Goal: Task Accomplishment & Management: Manage account settings

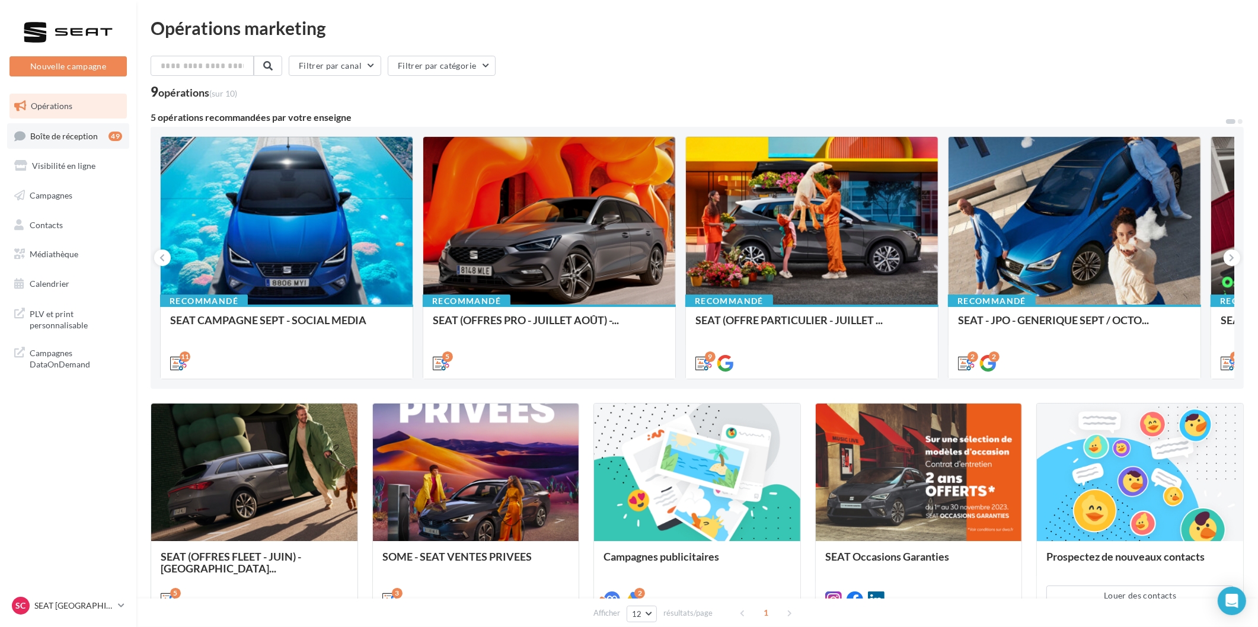
click at [116, 130] on div "49" at bounding box center [115, 136] width 14 height 12
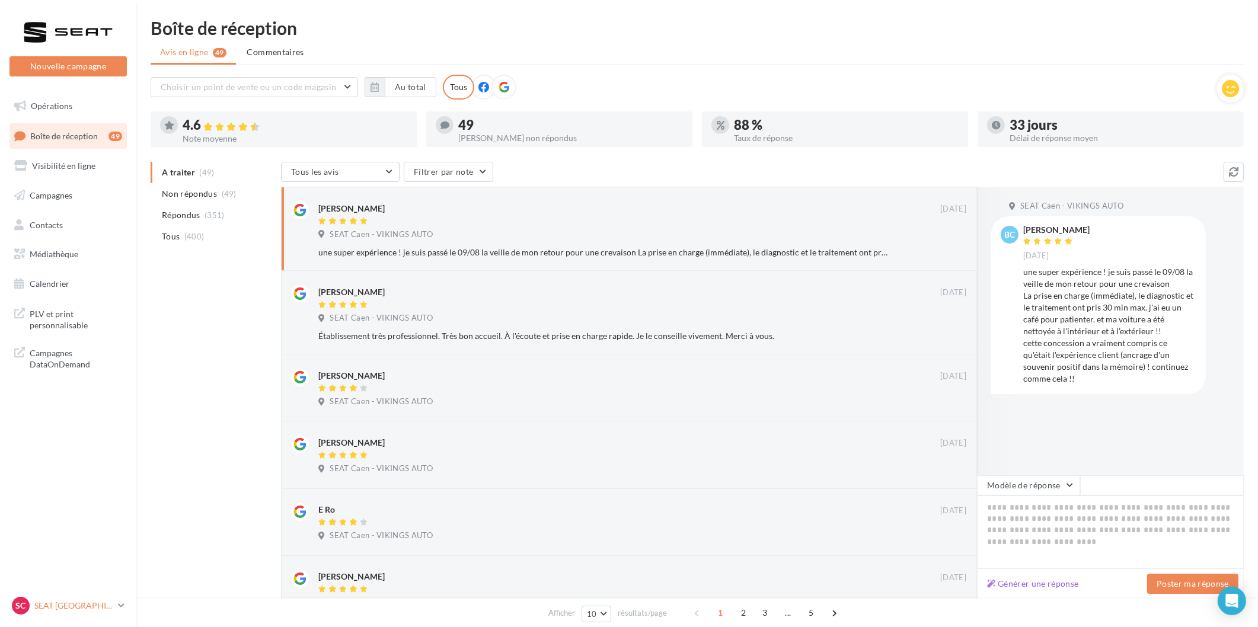
click at [77, 600] on p "SEAT [GEOGRAPHIC_DATA]" at bounding box center [73, 606] width 79 height 12
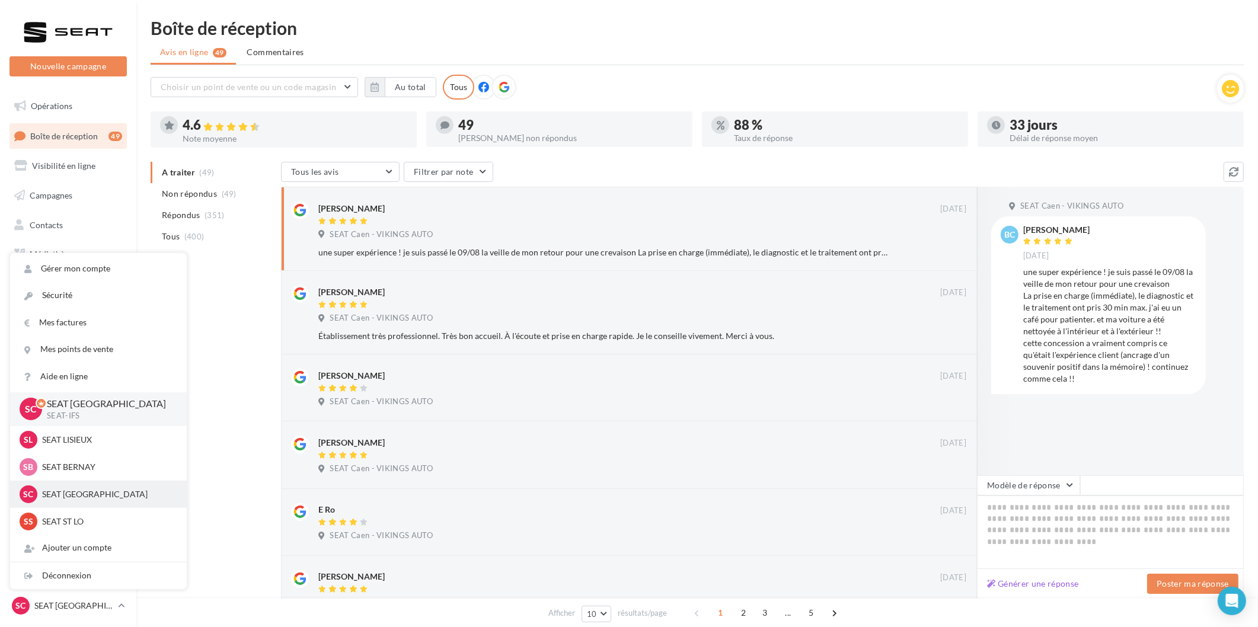
click at [97, 484] on div "SC SEAT [GEOGRAPHIC_DATA] SEAT-[GEOGRAPHIC_DATA]" at bounding box center [98, 494] width 177 height 27
click at [90, 569] on div "Déconnexion" at bounding box center [98, 575] width 177 height 27
